Goal: Find contact information: Find contact information

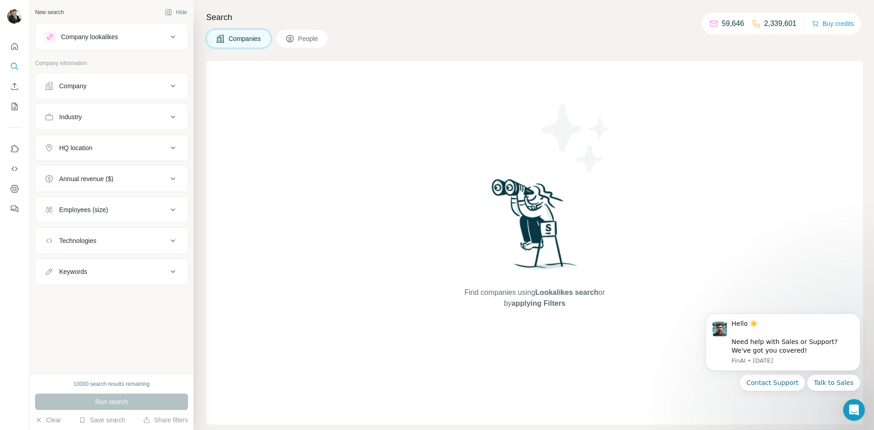
click at [150, 87] on div "Company" at bounding box center [106, 85] width 123 height 9
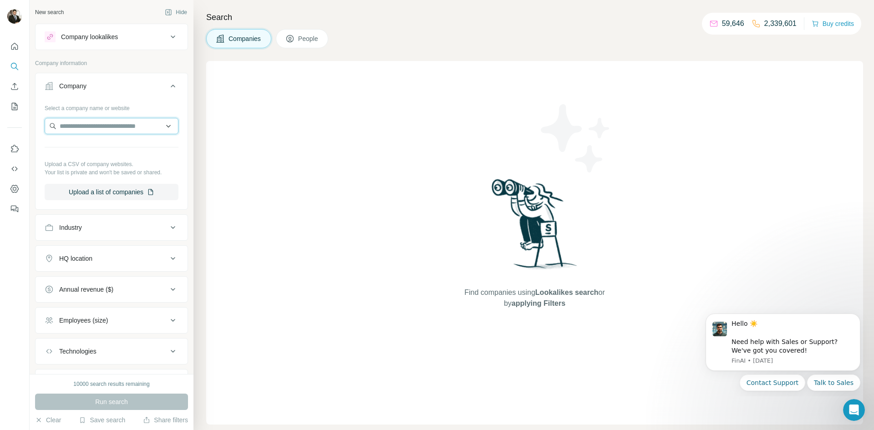
click at [88, 125] on input "text" at bounding box center [112, 126] width 134 height 16
paste input "**********"
type input "**********"
click at [89, 152] on p "[DOMAIN_NAME]" at bounding box center [93, 155] width 44 height 8
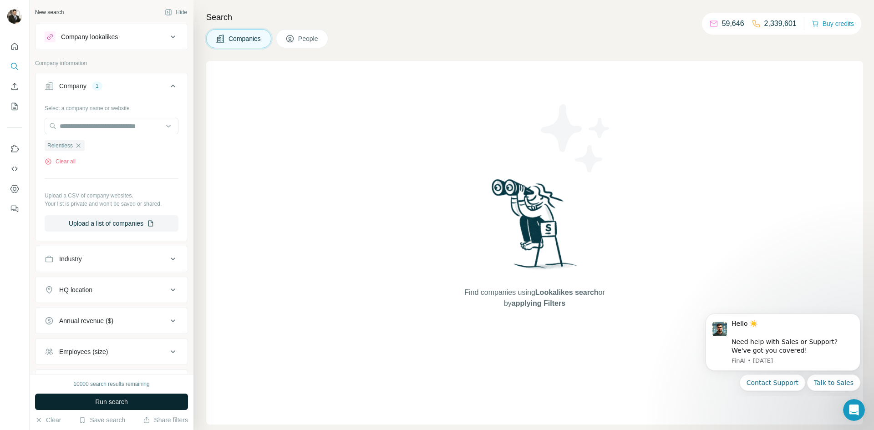
click at [111, 405] on span "Run search" at bounding box center [111, 401] width 33 height 9
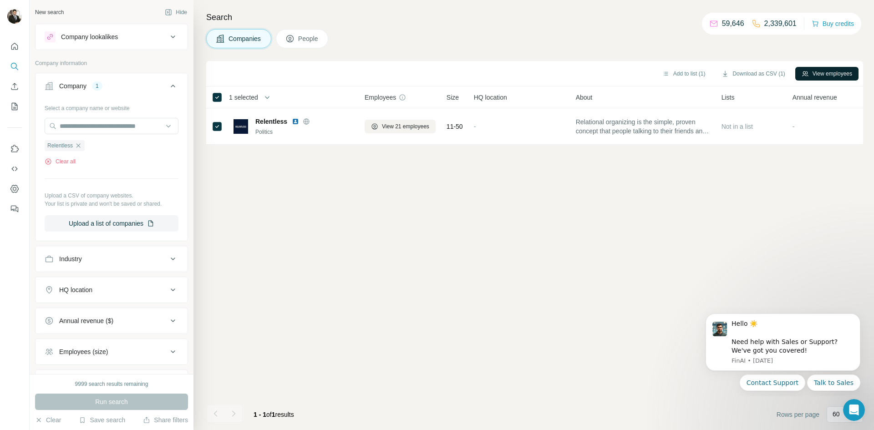
click at [831, 79] on button "View employees" at bounding box center [826, 74] width 63 height 14
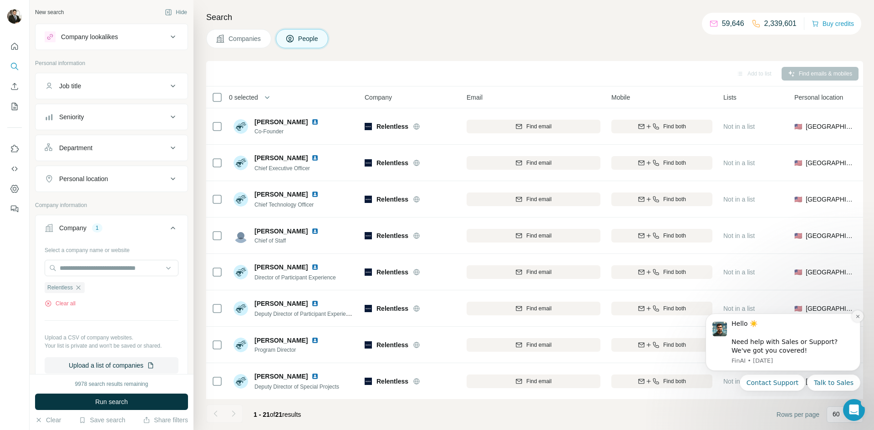
drag, startPoint x: 859, startPoint y: 316, endPoint x: 1246, endPoint y: 561, distance: 458.1
click at [859, 316] on icon "Dismiss notification" at bounding box center [857, 316] width 5 height 5
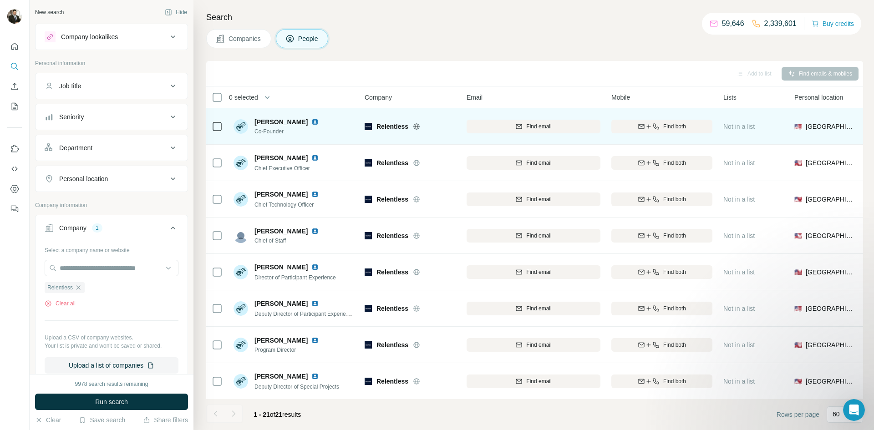
click at [214, 120] on div at bounding box center [217, 126] width 11 height 25
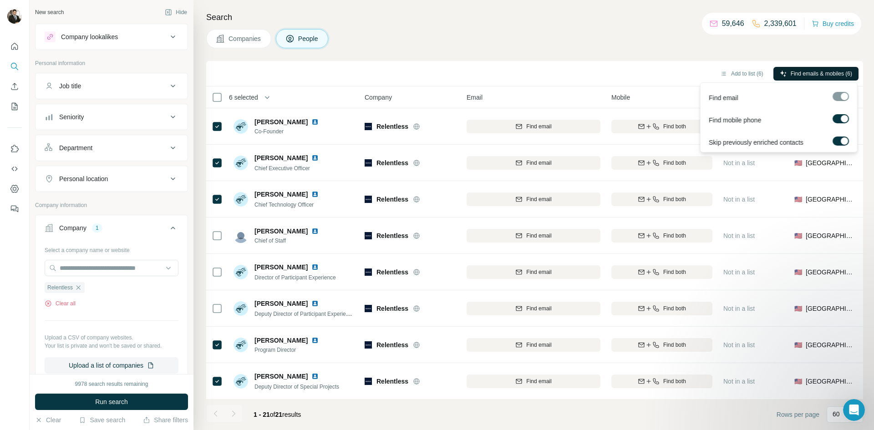
click at [820, 71] on span "Find emails & mobiles (6)" at bounding box center [821, 74] width 61 height 8
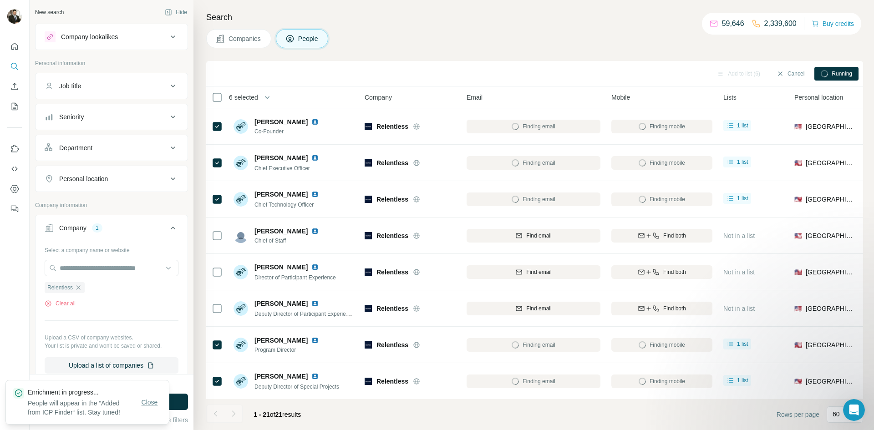
click at [150, 398] on span "Close" at bounding box center [150, 402] width 16 height 9
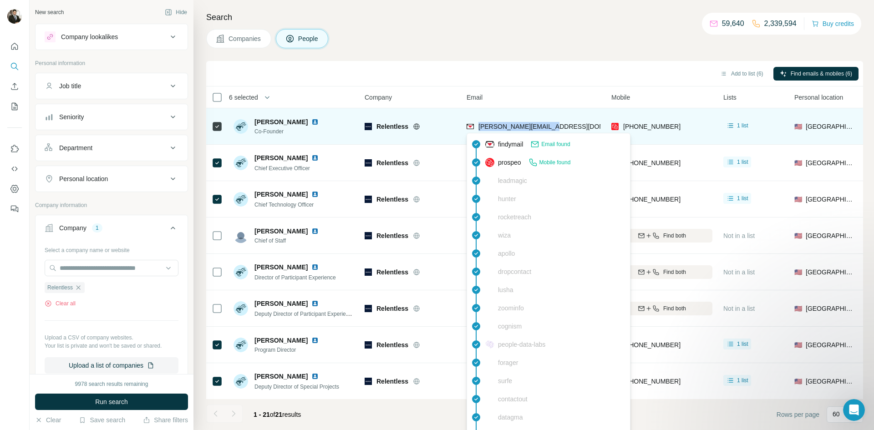
drag, startPoint x: 553, startPoint y: 127, endPoint x: 480, endPoint y: 125, distance: 72.9
click at [480, 125] on div "[PERSON_NAME][EMAIL_ADDRESS][DOMAIN_NAME]" at bounding box center [534, 126] width 134 height 25
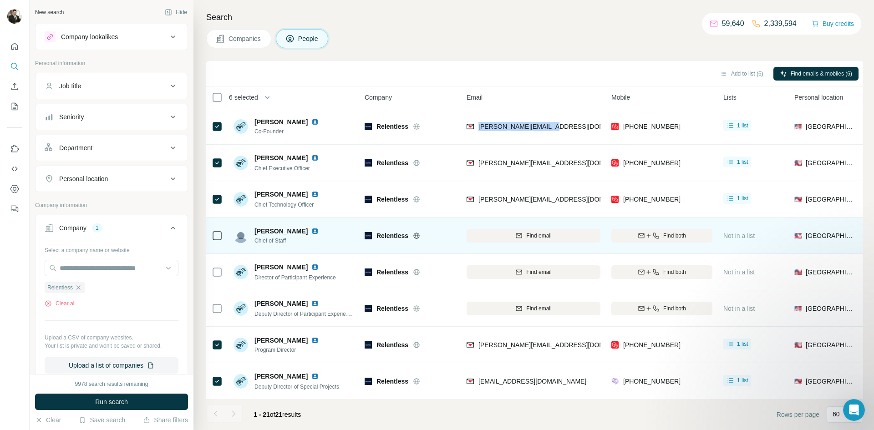
copy span "[PERSON_NAME][EMAIL_ADDRESS][DOMAIN_NAME]"
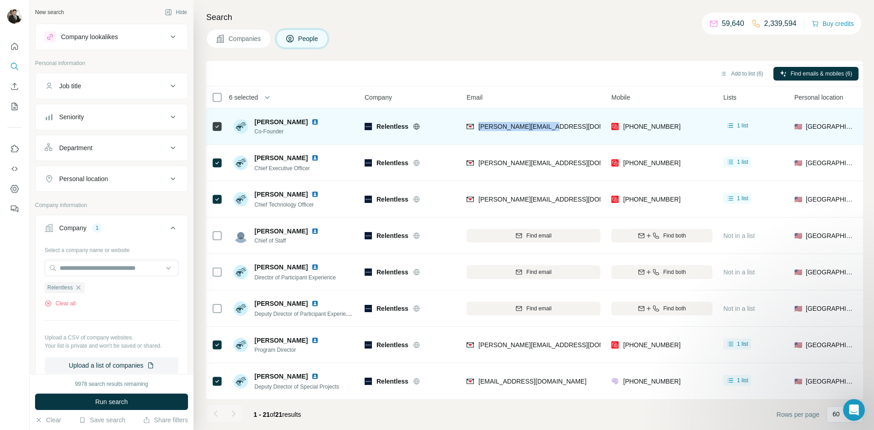
copy span "[PERSON_NAME][EMAIL_ADDRESS][DOMAIN_NAME]"
click at [311, 122] on img at bounding box center [314, 121] width 7 height 7
drag, startPoint x: 338, startPoint y: 127, endPoint x: 435, endPoint y: 127, distance: 97.0
click at [0, 0] on tr "[PERSON_NAME] Co-Founder Relentless [PERSON_NAME][EMAIL_ADDRESS][DOMAIN_NAME] […" at bounding box center [0, 0] width 0 height 0
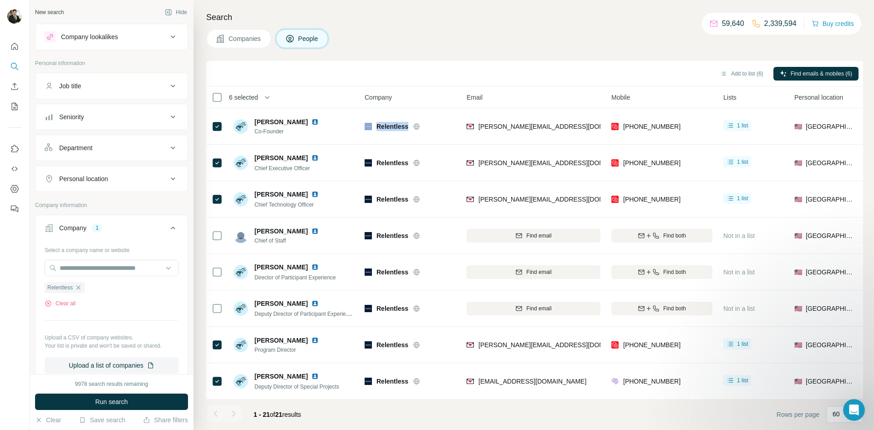
copy tr "Relentless"
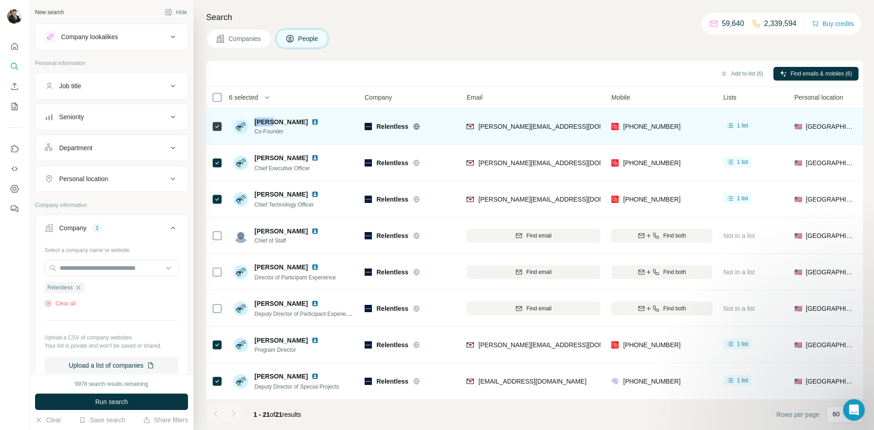
drag, startPoint x: 255, startPoint y: 121, endPoint x: 272, endPoint y: 121, distance: 16.9
click at [272, 121] on span "[PERSON_NAME]" at bounding box center [281, 121] width 53 height 9
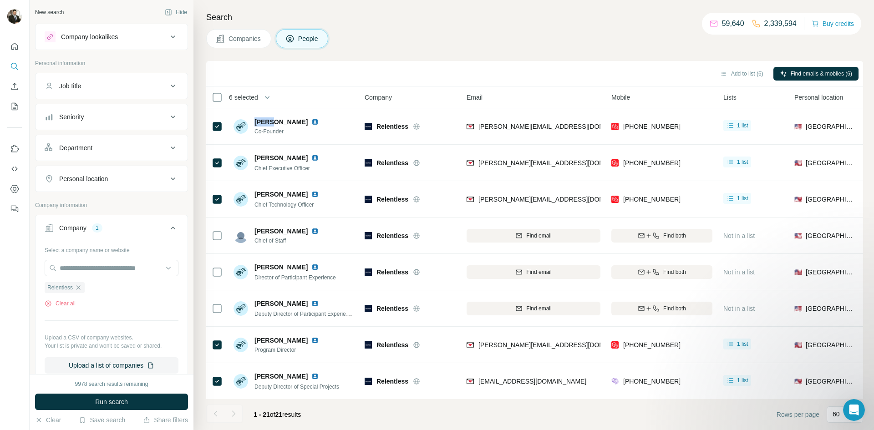
copy span "[PERSON_NAME]"
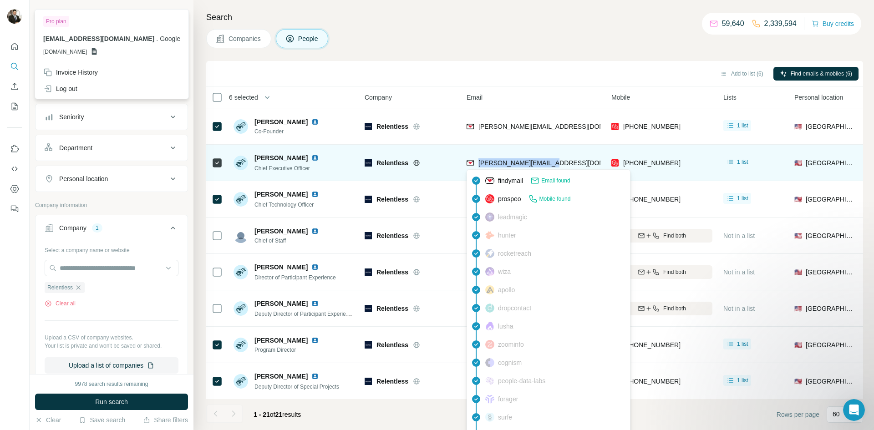
drag, startPoint x: 557, startPoint y: 164, endPoint x: 478, endPoint y: 163, distance: 79.2
click at [478, 163] on div "[PERSON_NAME][EMAIL_ADDRESS][DOMAIN_NAME]" at bounding box center [534, 162] width 134 height 25
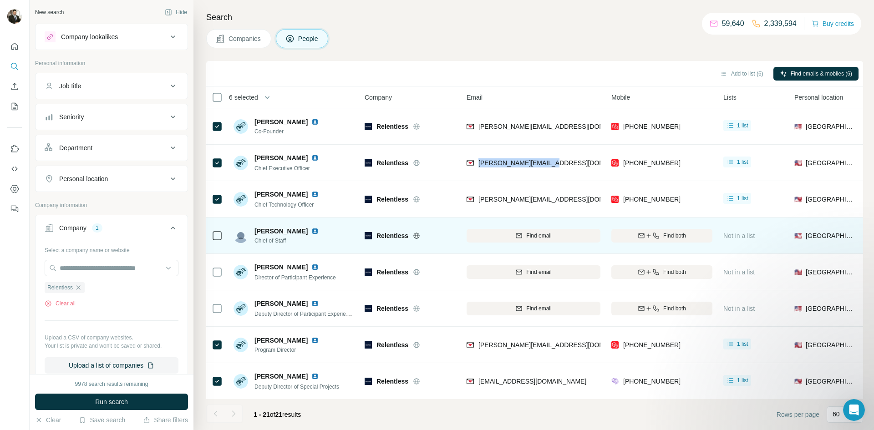
copy span "[PERSON_NAME][EMAIL_ADDRESS][DOMAIN_NAME]"
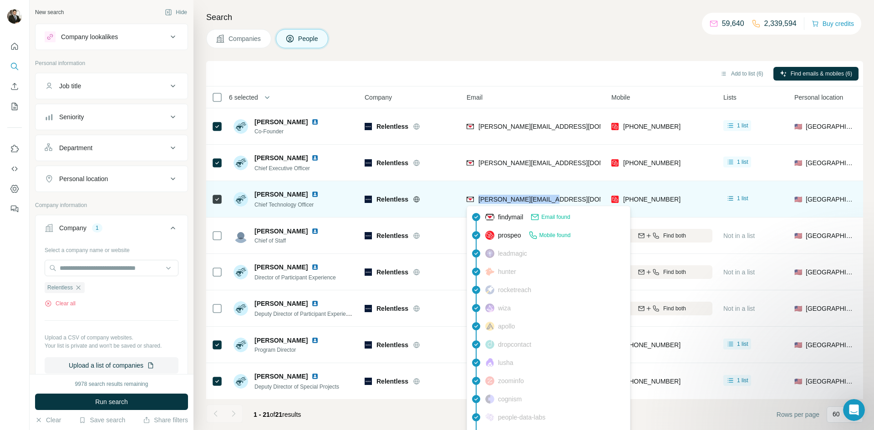
drag, startPoint x: 546, startPoint y: 202, endPoint x: 479, endPoint y: 202, distance: 66.5
click at [479, 202] on div "[PERSON_NAME][EMAIL_ADDRESS][DOMAIN_NAME]" at bounding box center [534, 199] width 134 height 25
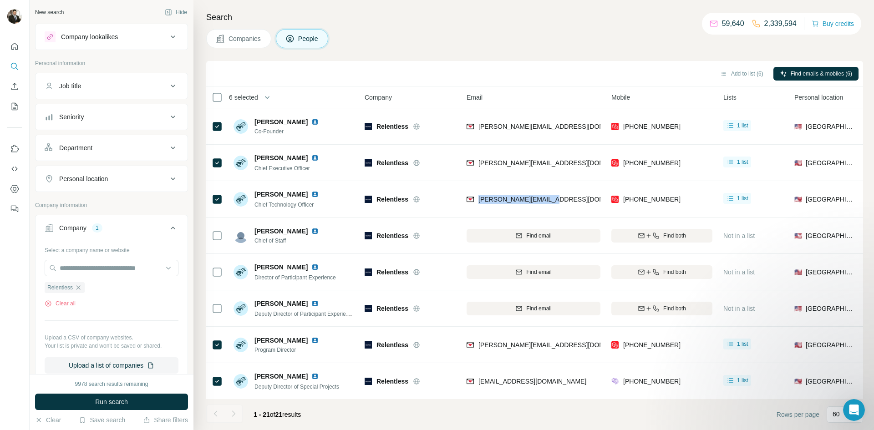
copy span "[PERSON_NAME][EMAIL_ADDRESS][DOMAIN_NAME]"
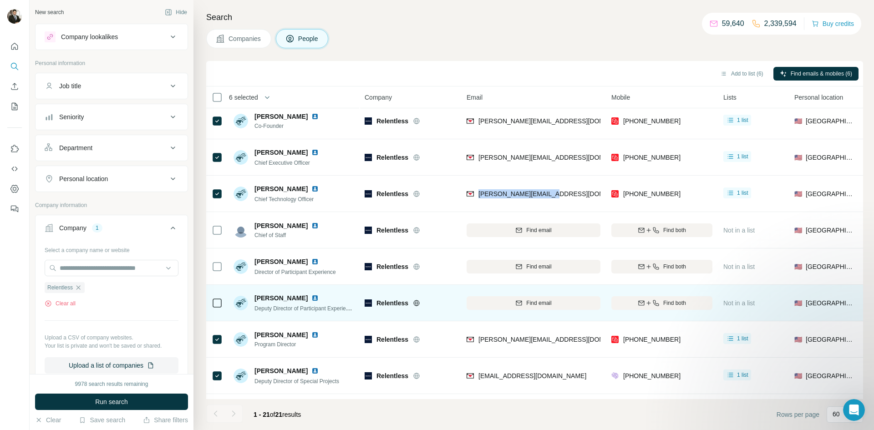
scroll to position [93, 0]
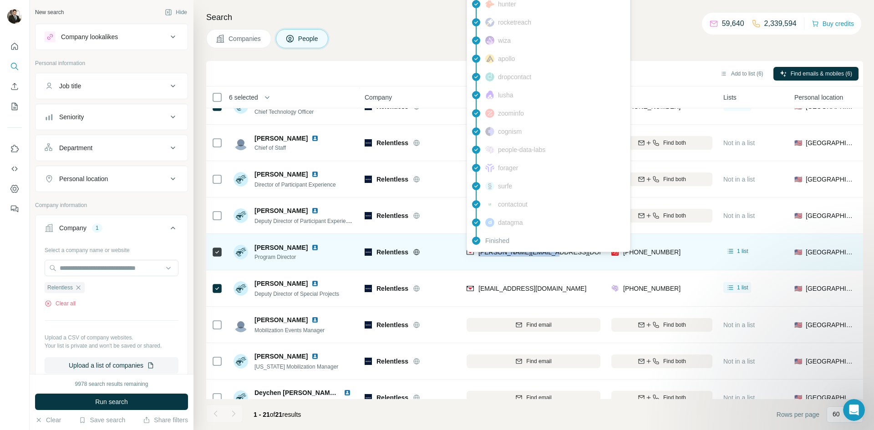
drag, startPoint x: 554, startPoint y: 253, endPoint x: 477, endPoint y: 254, distance: 76.5
click at [477, 254] on div "[PERSON_NAME][EMAIL_ADDRESS][DOMAIN_NAME]" at bounding box center [534, 251] width 134 height 25
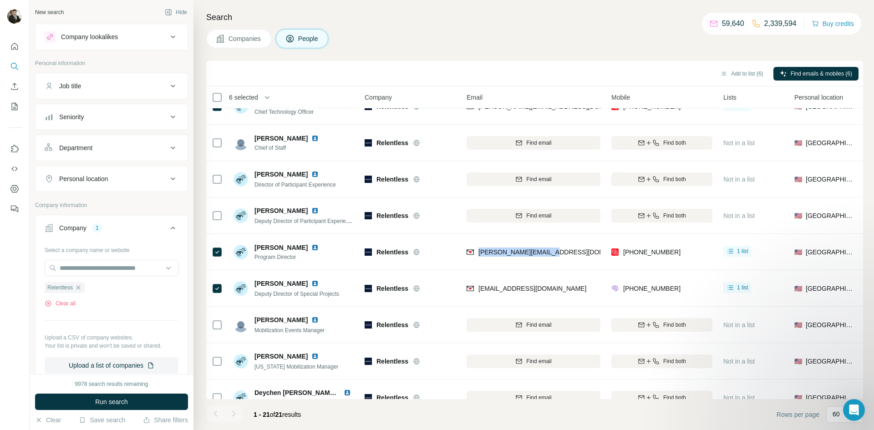
copy span "[PERSON_NAME][EMAIL_ADDRESS][DOMAIN_NAME]"
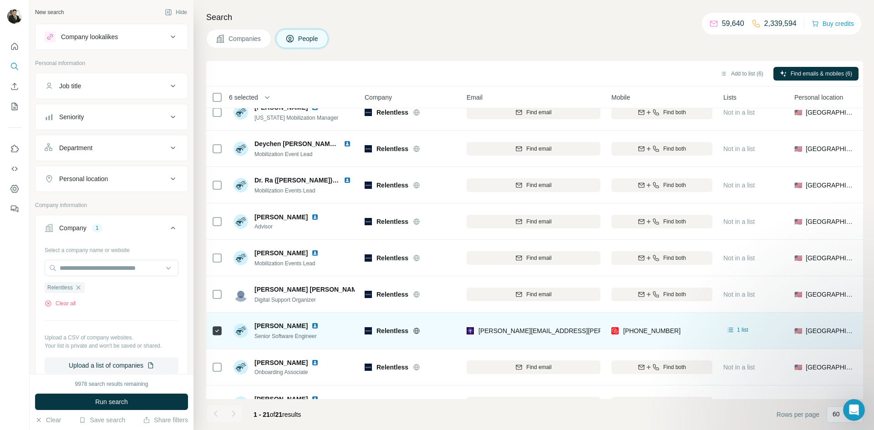
scroll to position [365, 0]
